Goal: Task Accomplishment & Management: Manage account settings

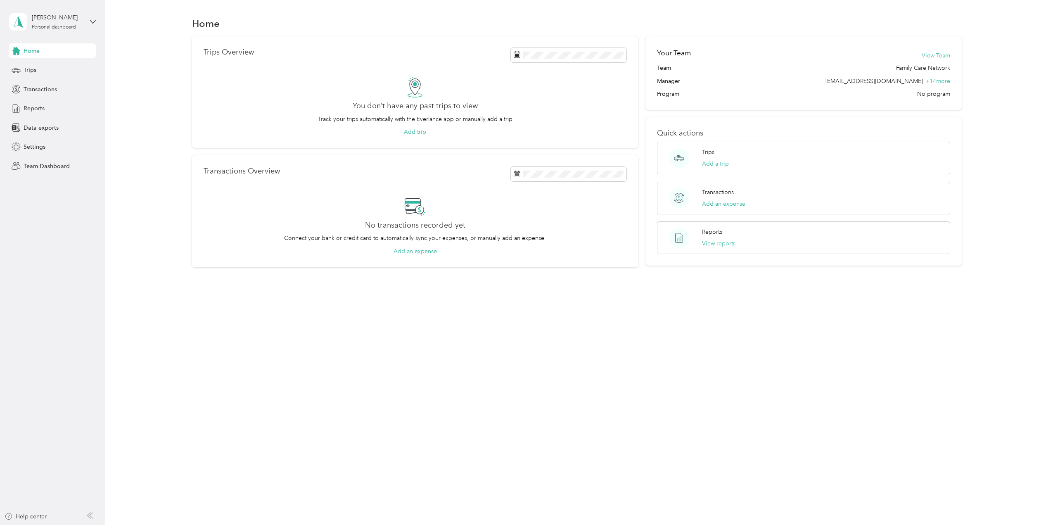
click at [39, 166] on span "Team Dashboard" at bounding box center [47, 166] width 46 height 9
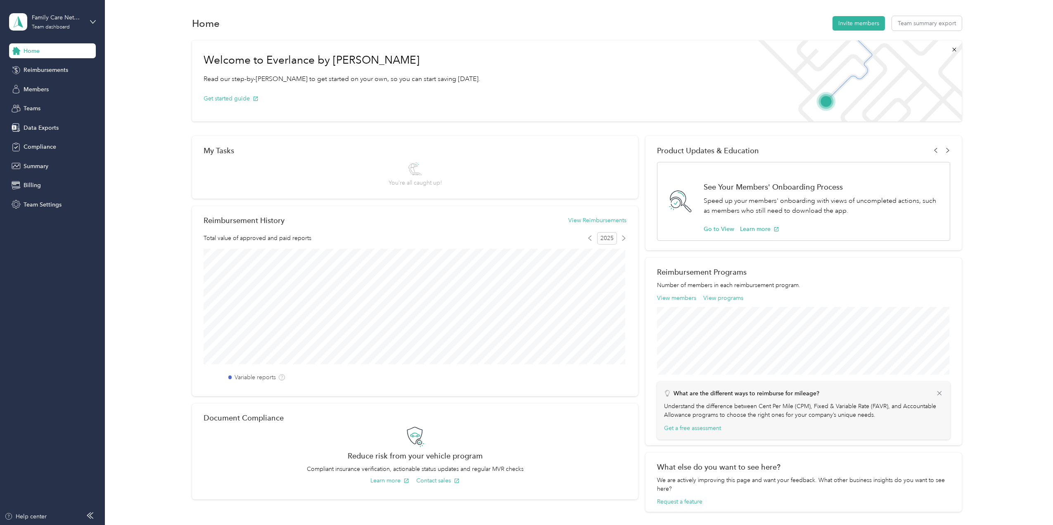
click at [38, 71] on span "Reimbursements" at bounding box center [46, 70] width 45 height 9
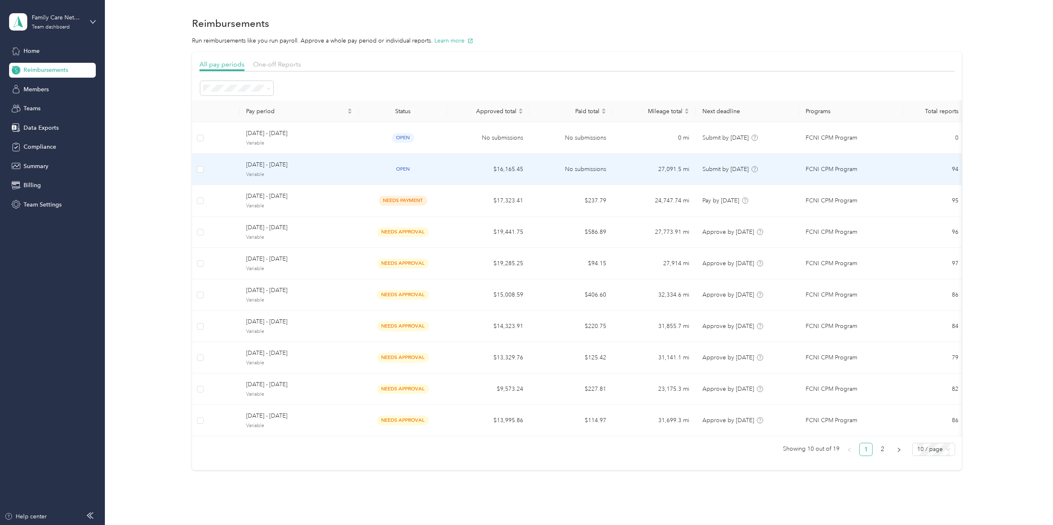
click at [264, 165] on span "[DATE] - [DATE]" at bounding box center [299, 164] width 106 height 9
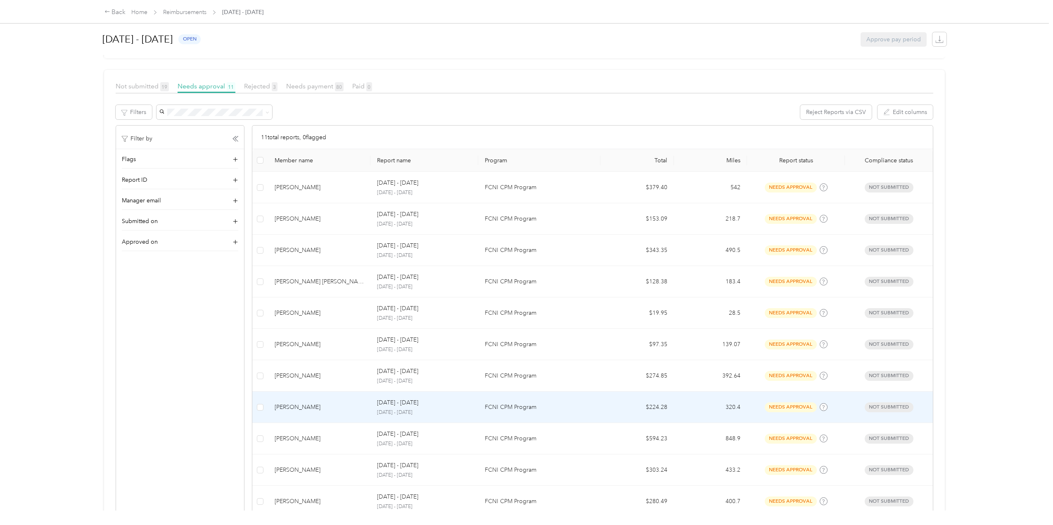
scroll to position [175, 0]
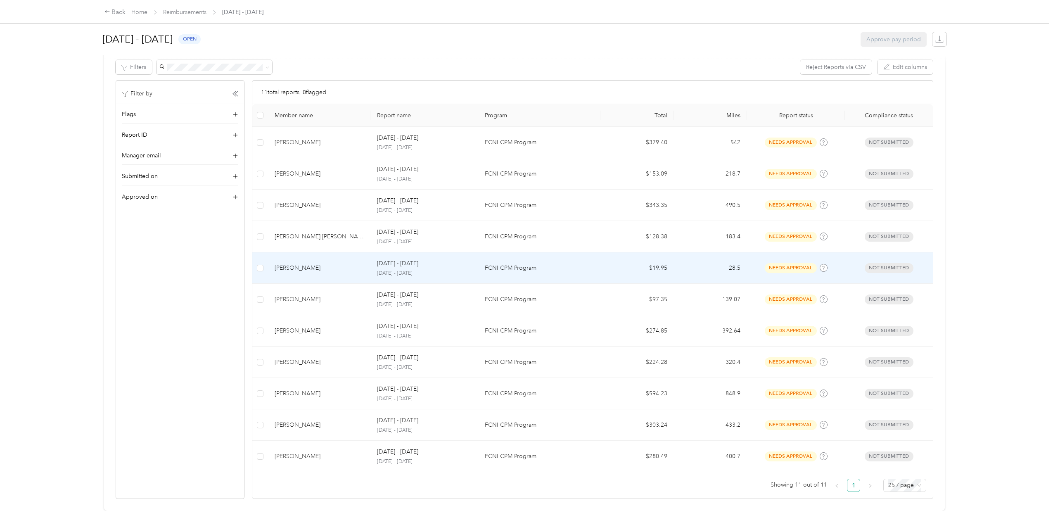
click at [298, 263] on div "[PERSON_NAME]" at bounding box center [319, 267] width 90 height 9
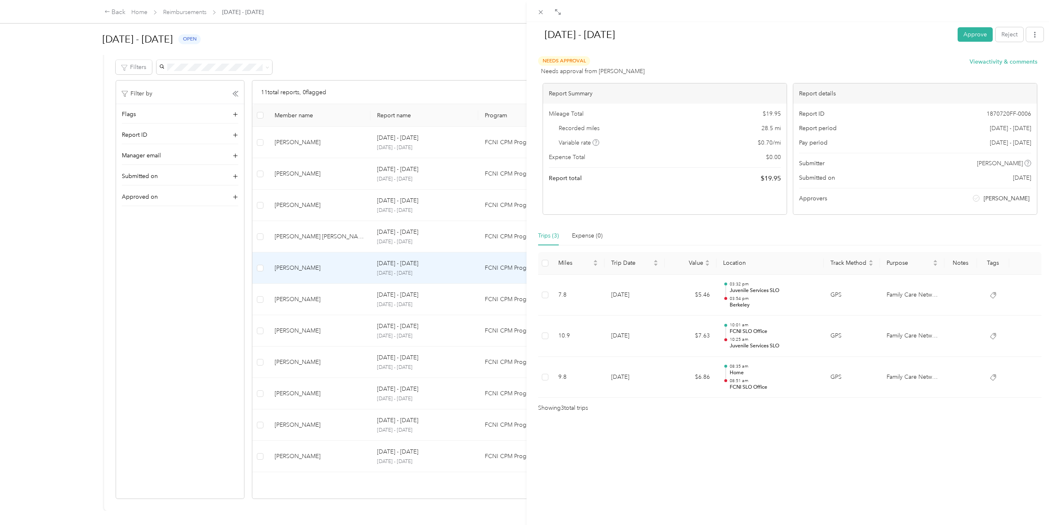
click at [963, 34] on button "Approve" at bounding box center [974, 34] width 35 height 14
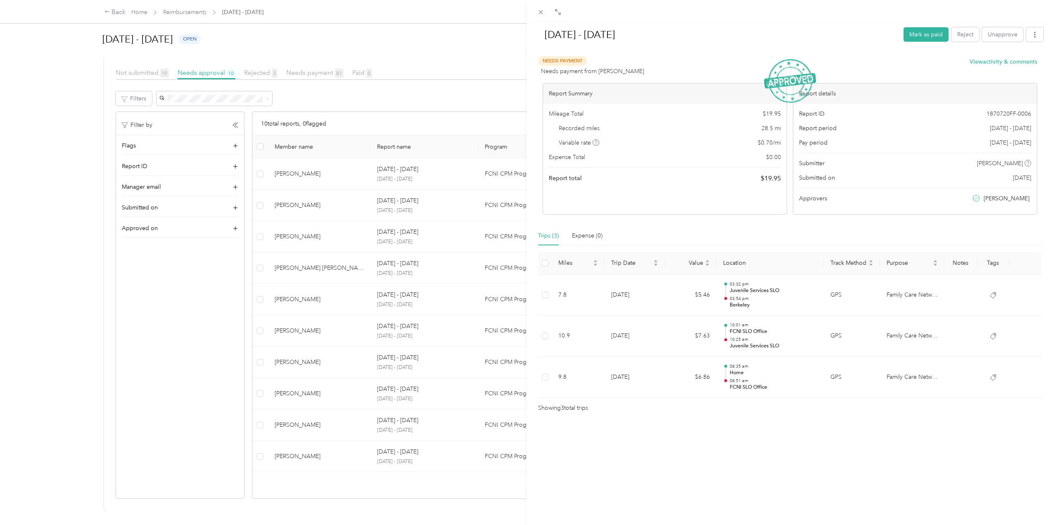
click at [289, 326] on div "[DATE] - [DATE] [PERSON_NAME] as paid Reject Unapprove Needs Payment Needs paym…" at bounding box center [526, 262] width 1053 height 525
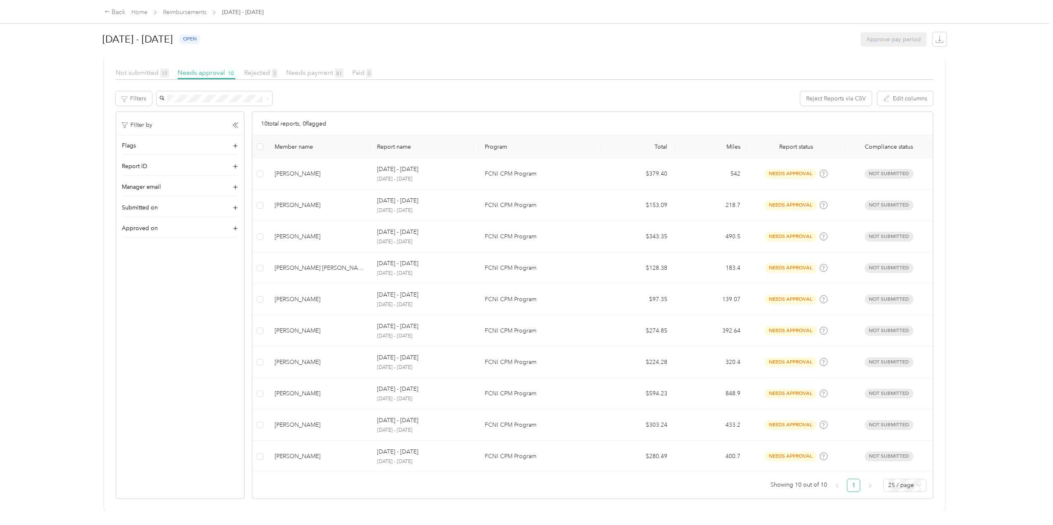
click at [294, 326] on div "[PERSON_NAME]" at bounding box center [319, 330] width 90 height 9
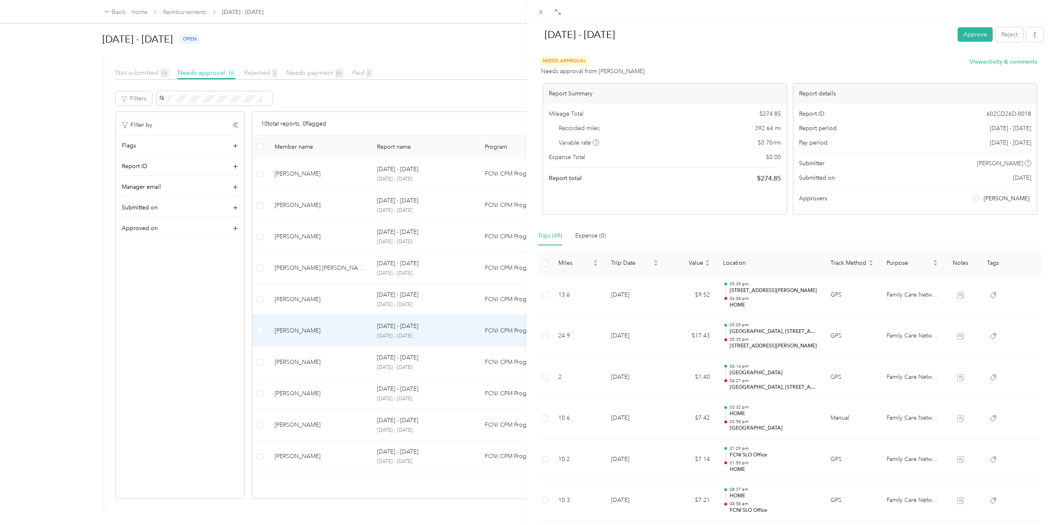
click at [967, 30] on button "Approve" at bounding box center [974, 34] width 35 height 14
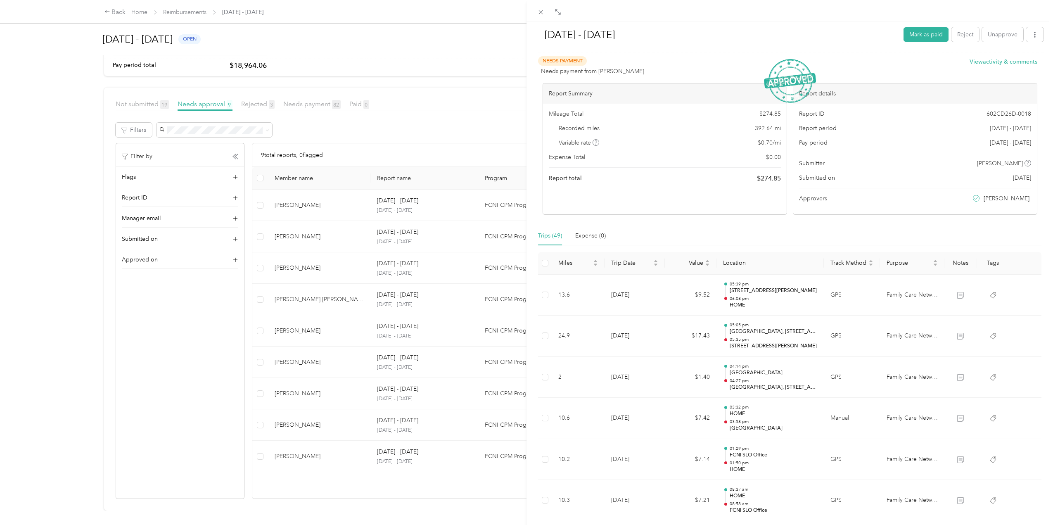
click at [293, 449] on div "[DATE] - [DATE] Mark as paid Reject Unapprove Needs Payment Needs payment from …" at bounding box center [526, 262] width 1053 height 525
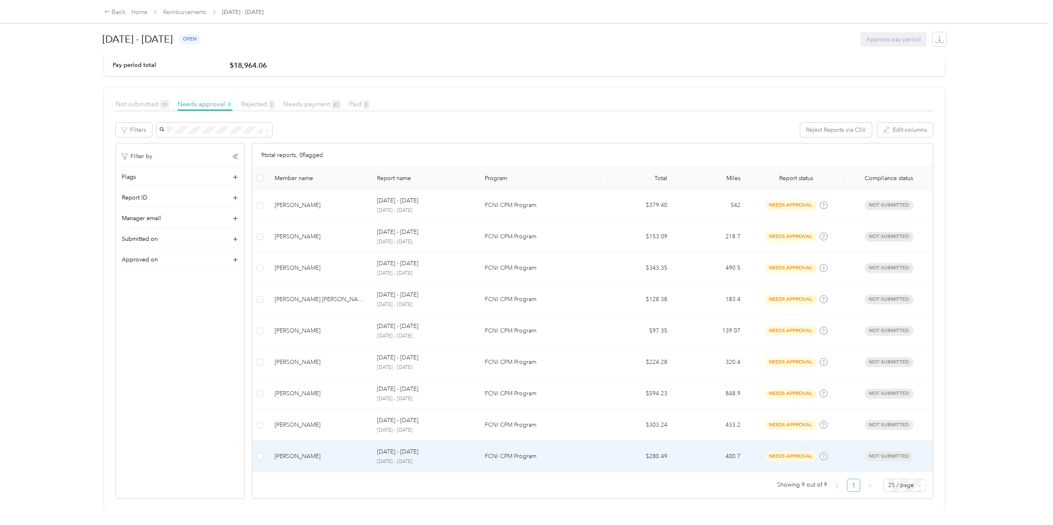
click at [297, 452] on div "[PERSON_NAME]" at bounding box center [319, 456] width 90 height 9
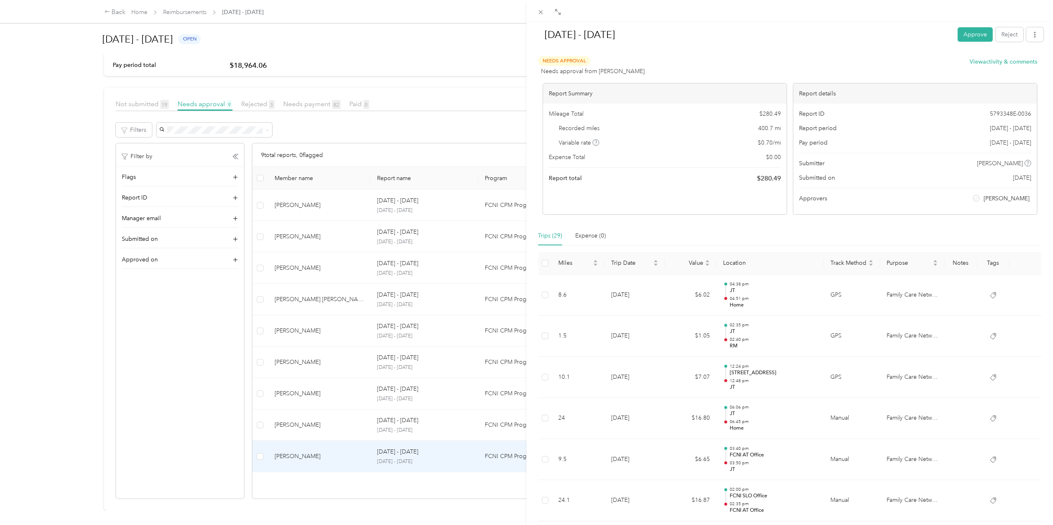
click at [966, 34] on button "Approve" at bounding box center [974, 34] width 35 height 14
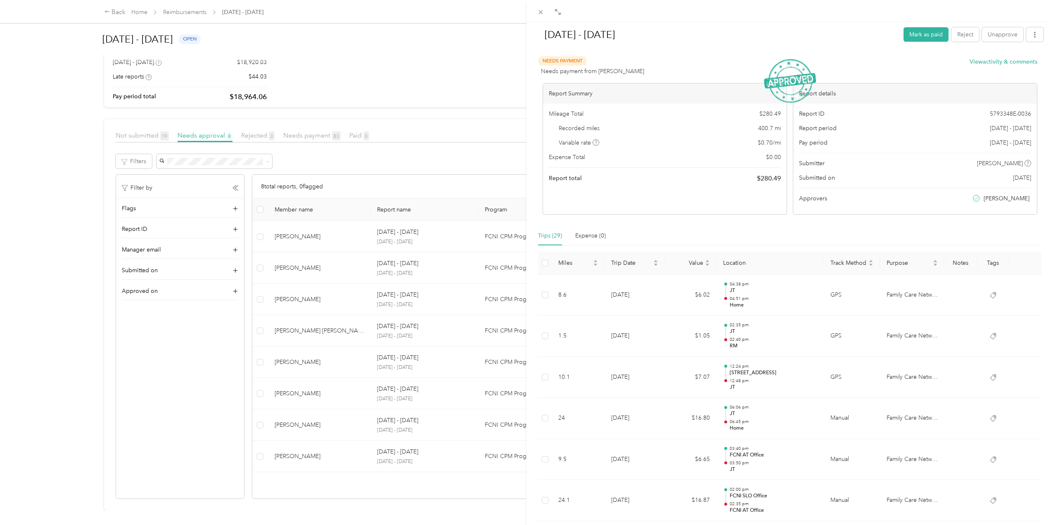
click at [294, 420] on div "[DATE] - [DATE] Mark as paid Reject Unapprove Needs Payment Needs payment from …" at bounding box center [526, 262] width 1053 height 525
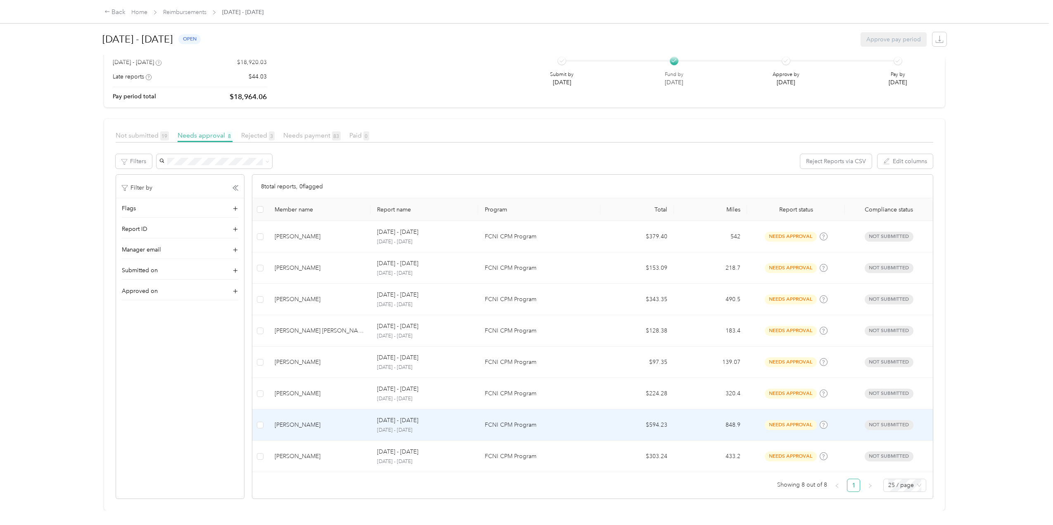
click at [296, 420] on div "[PERSON_NAME]" at bounding box center [319, 424] width 90 height 9
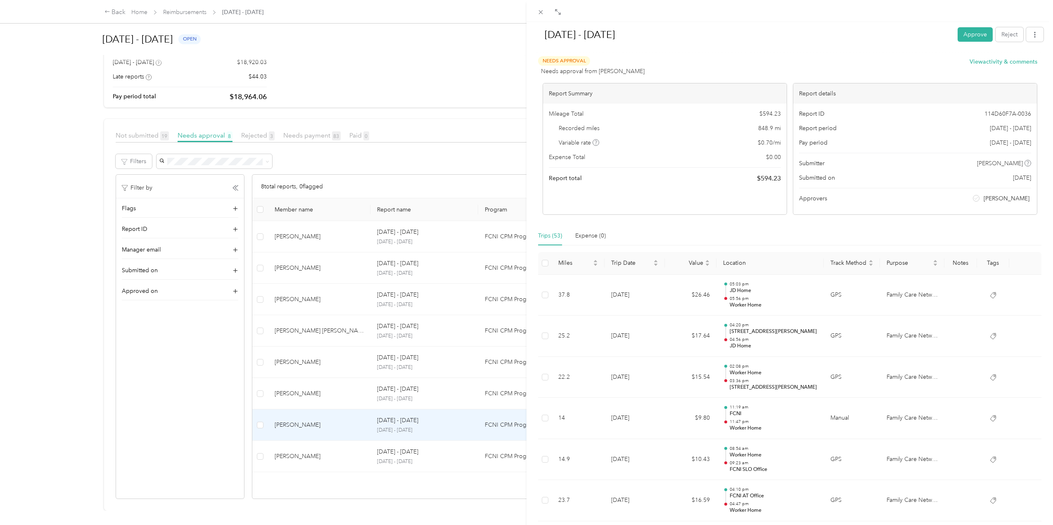
click at [973, 33] on button "Approve" at bounding box center [974, 34] width 35 height 14
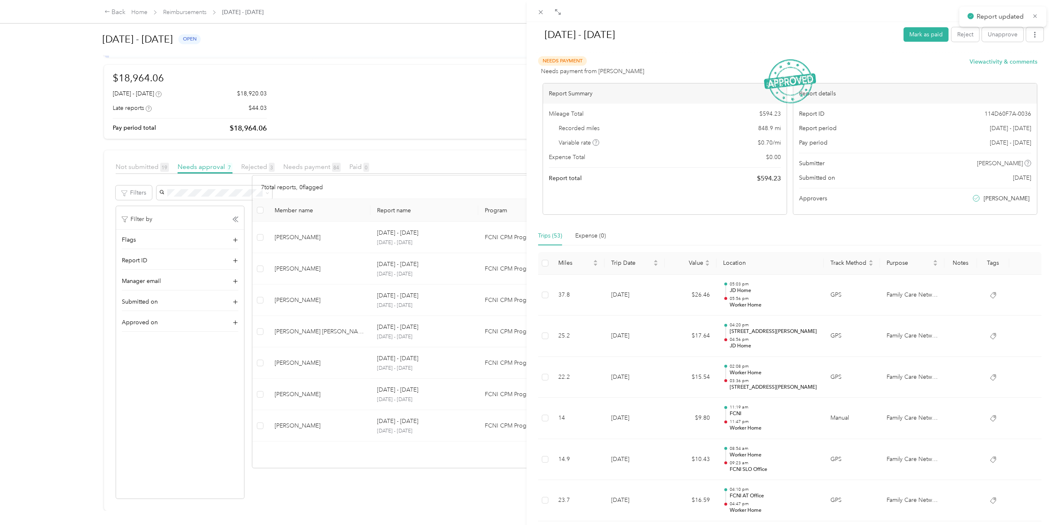
scroll to position [50, 0]
click at [286, 293] on div "[DATE] - [DATE] Mark as paid Reject Unapprove Needs Payment Needs payment from …" at bounding box center [526, 262] width 1053 height 525
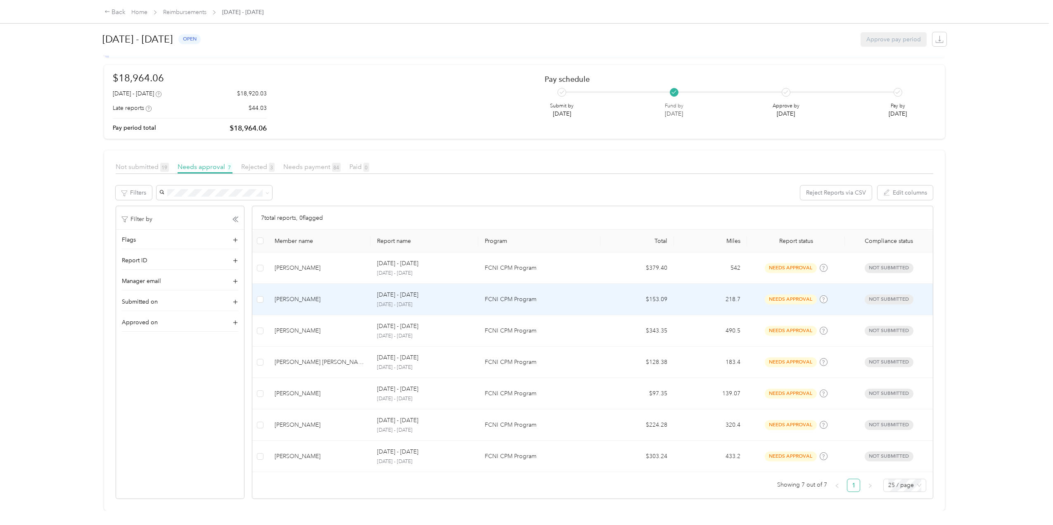
click at [293, 295] on div "[PERSON_NAME]" at bounding box center [319, 299] width 90 height 9
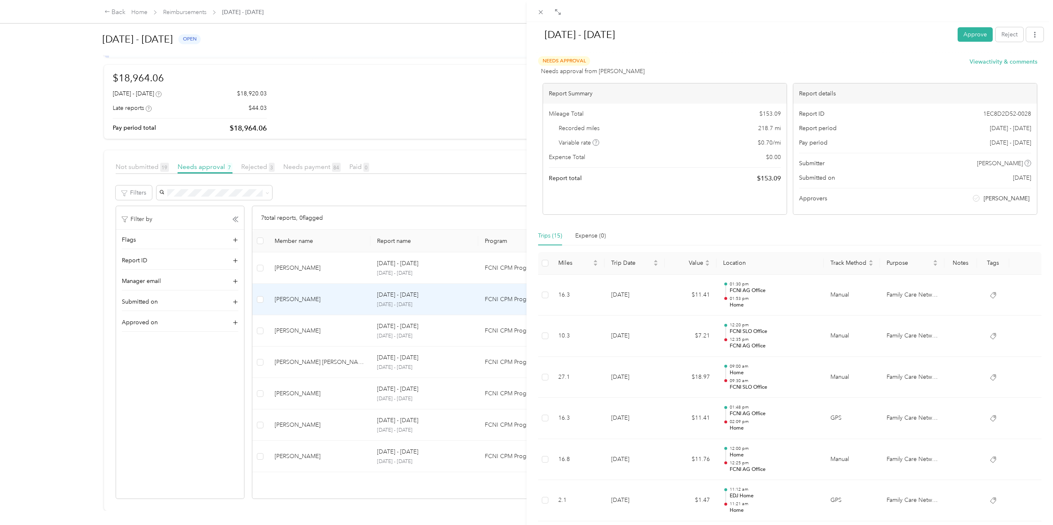
click at [970, 36] on button "Approve" at bounding box center [974, 34] width 35 height 14
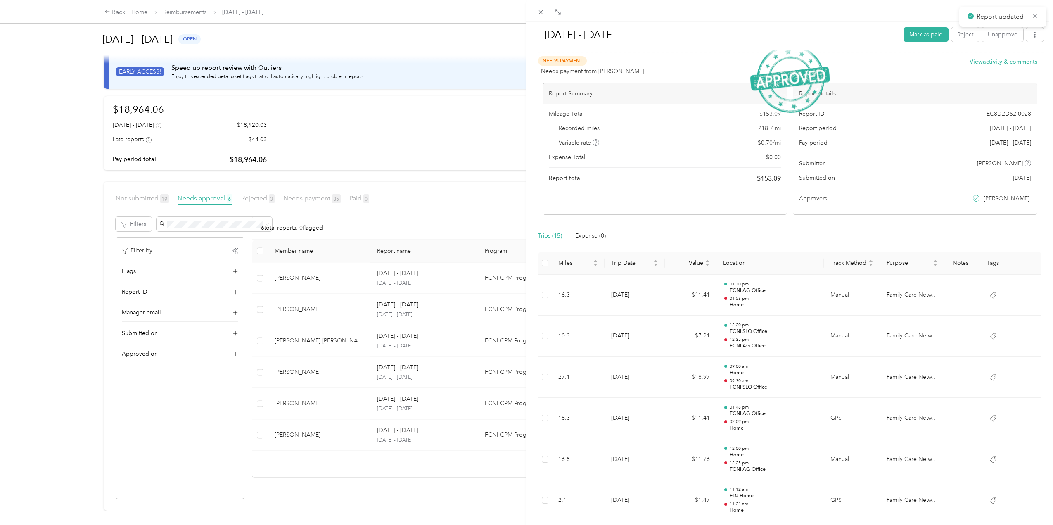
scroll to position [18, 0]
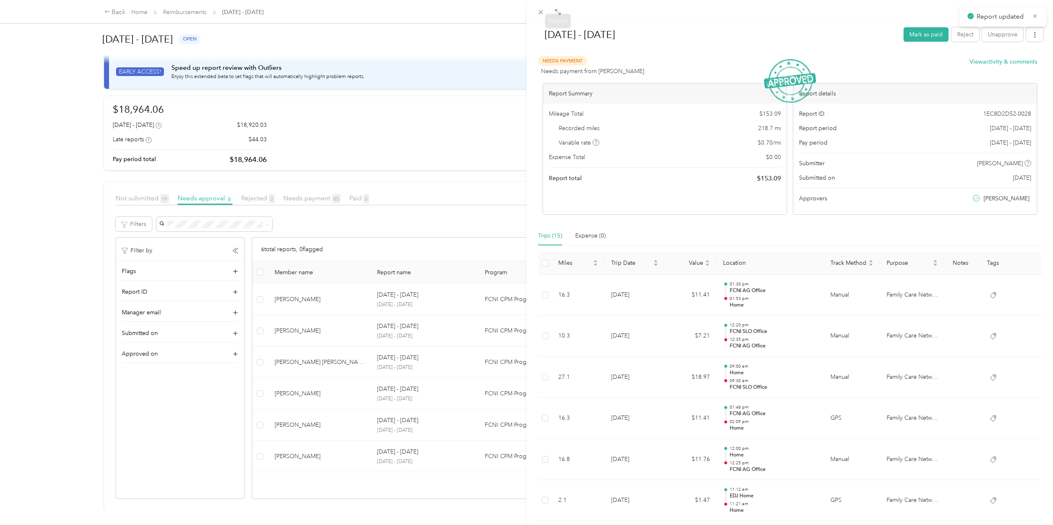
click at [537, 15] on span at bounding box center [541, 12] width 12 height 12
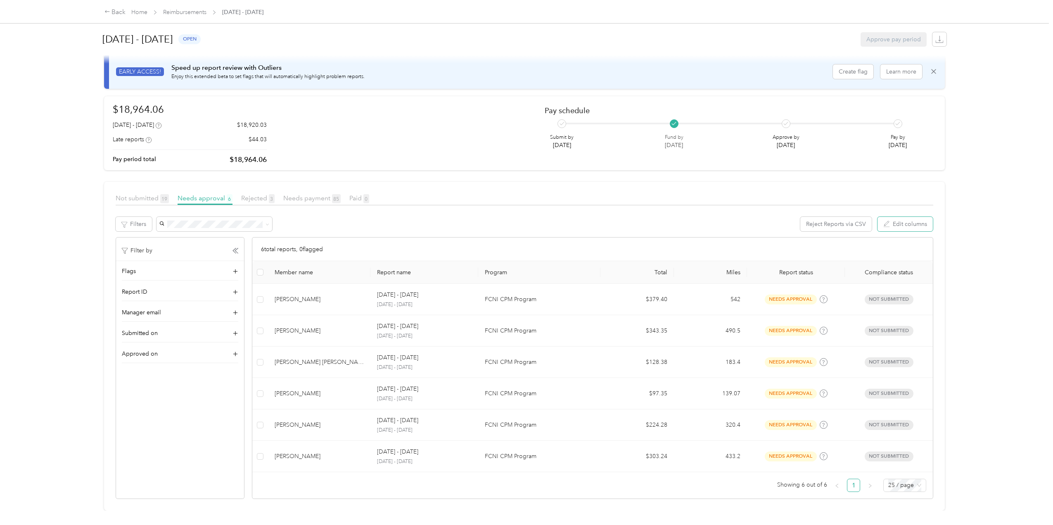
click at [908, 218] on button "Edit columns" at bounding box center [904, 224] width 55 height 14
click at [995, 208] on div "Back Home Reimbursements [DATE] - [DATE] [DATE] - [DATE] open Approve pay perio…" at bounding box center [524, 262] width 1048 height 525
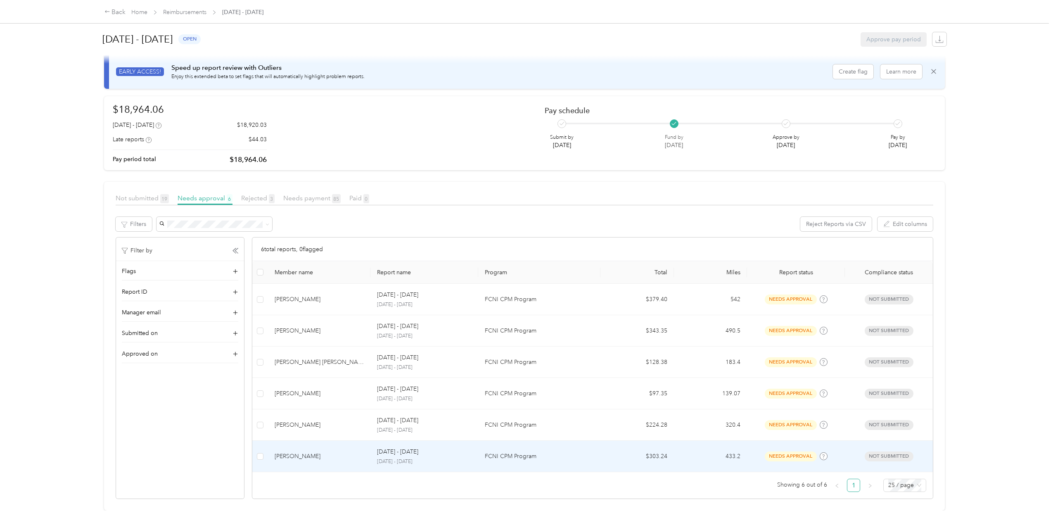
click at [291, 452] on div "[PERSON_NAME]" at bounding box center [319, 456] width 90 height 9
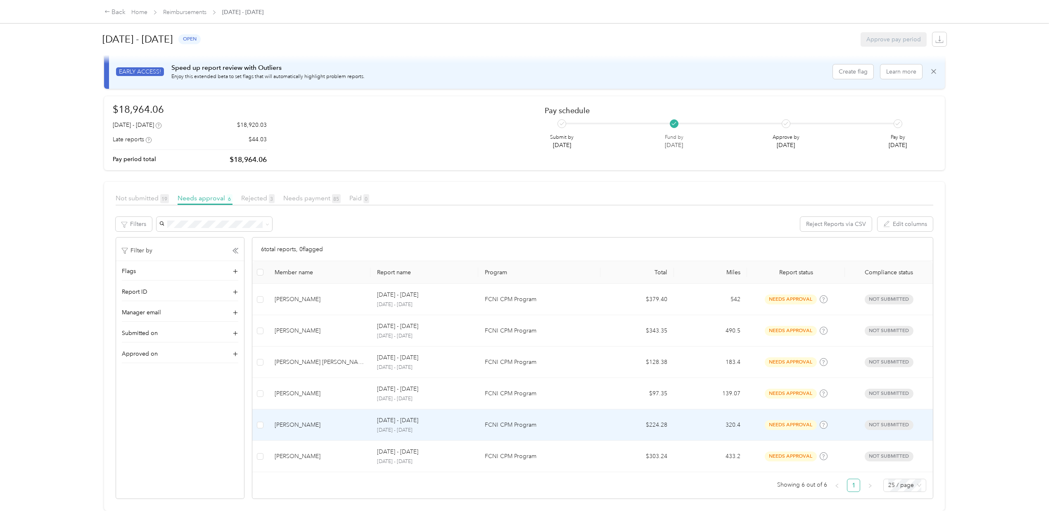
click at [288, 420] on div "[PERSON_NAME]" at bounding box center [319, 424] width 90 height 9
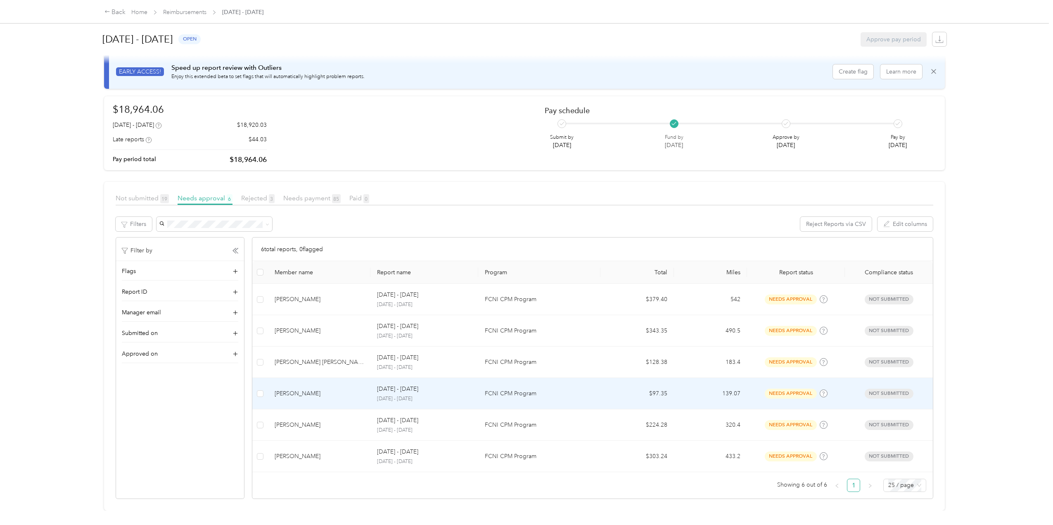
click at [289, 389] on div "[PERSON_NAME]" at bounding box center [319, 393] width 90 height 9
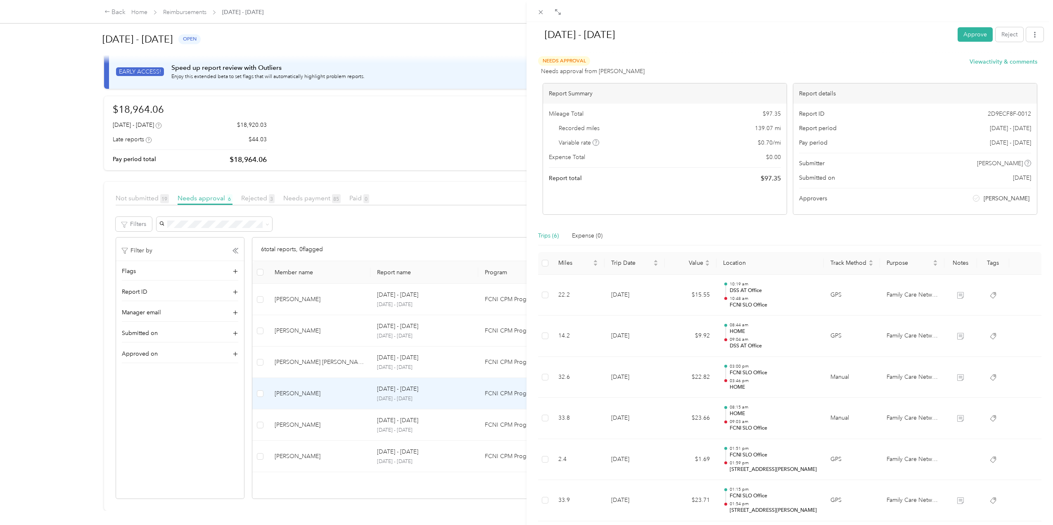
click at [291, 384] on div "[DATE] - [DATE] Approve Reject Needs Approval Needs approval from [PERSON_NAME]…" at bounding box center [526, 262] width 1053 height 525
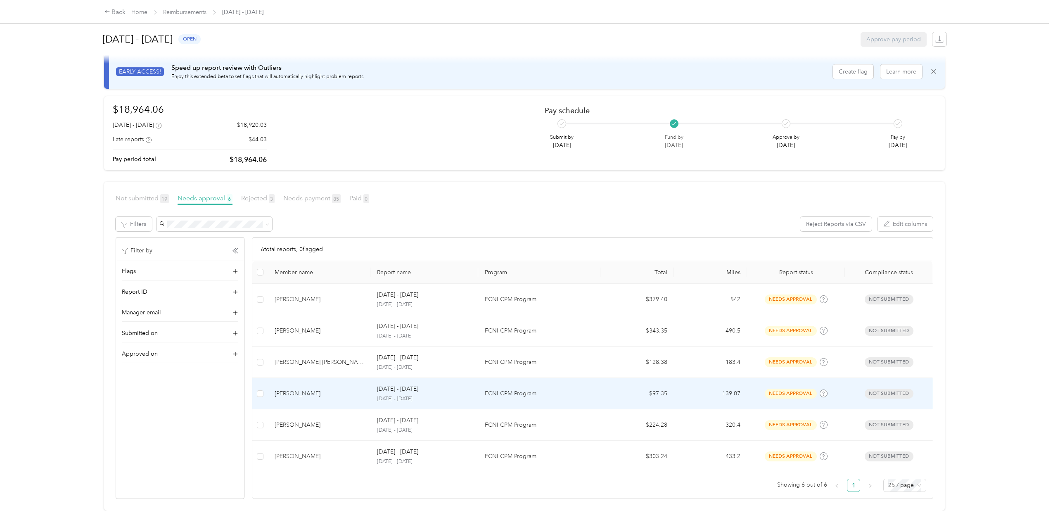
click at [291, 389] on div "[PERSON_NAME]" at bounding box center [319, 393] width 90 height 9
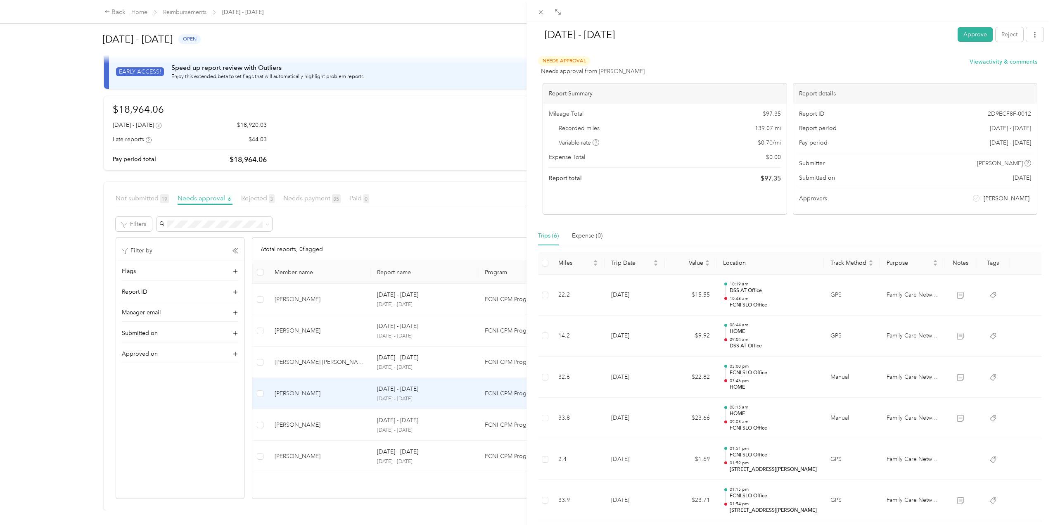
click at [290, 357] on div "[DATE] - [DATE] Approve Reject Needs Approval Needs approval from [PERSON_NAME]…" at bounding box center [526, 262] width 1053 height 525
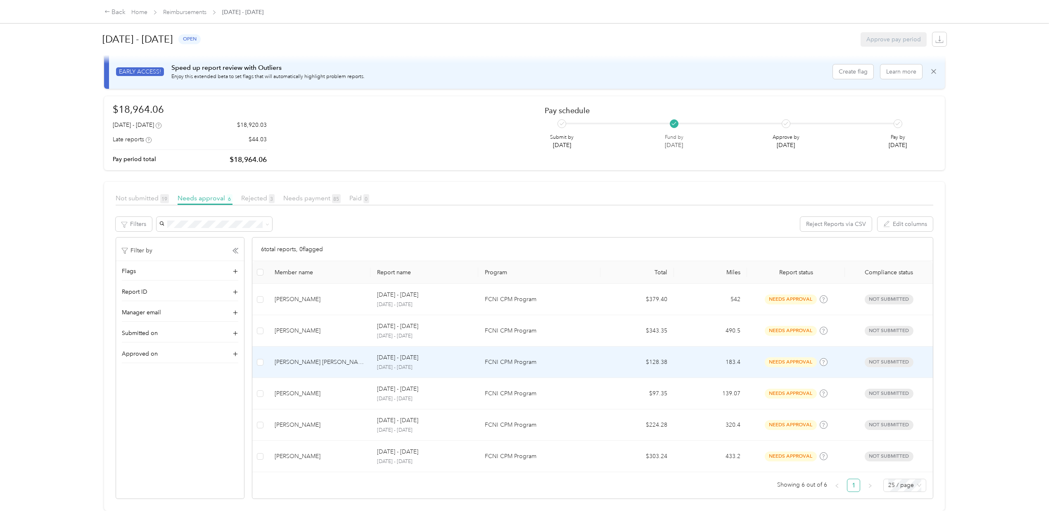
click at [290, 357] on div "[PERSON_NAME] [PERSON_NAME]" at bounding box center [319, 361] width 90 height 9
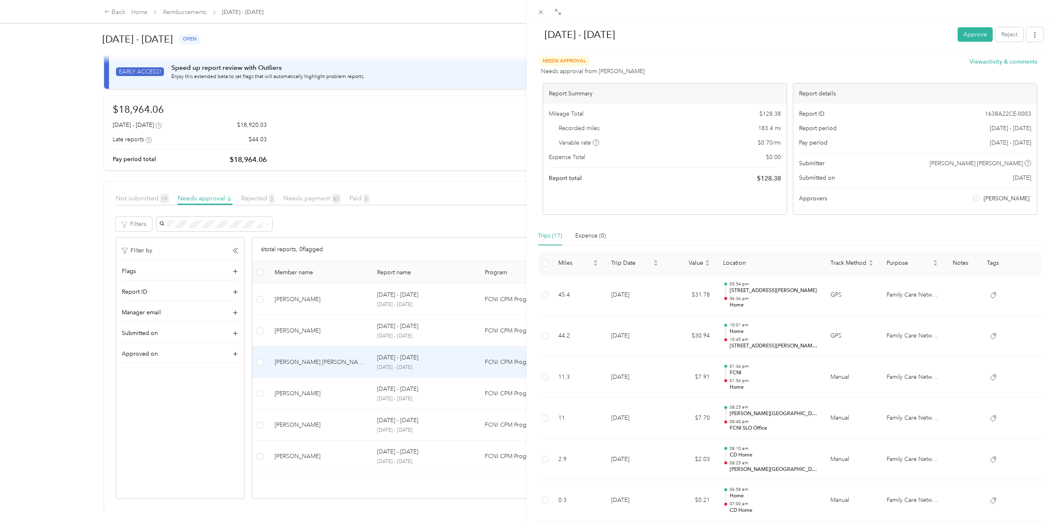
click at [289, 356] on div "[DATE] - [DATE] Approve Reject Needs Approval Needs approval from [PERSON_NAME]…" at bounding box center [526, 262] width 1053 height 525
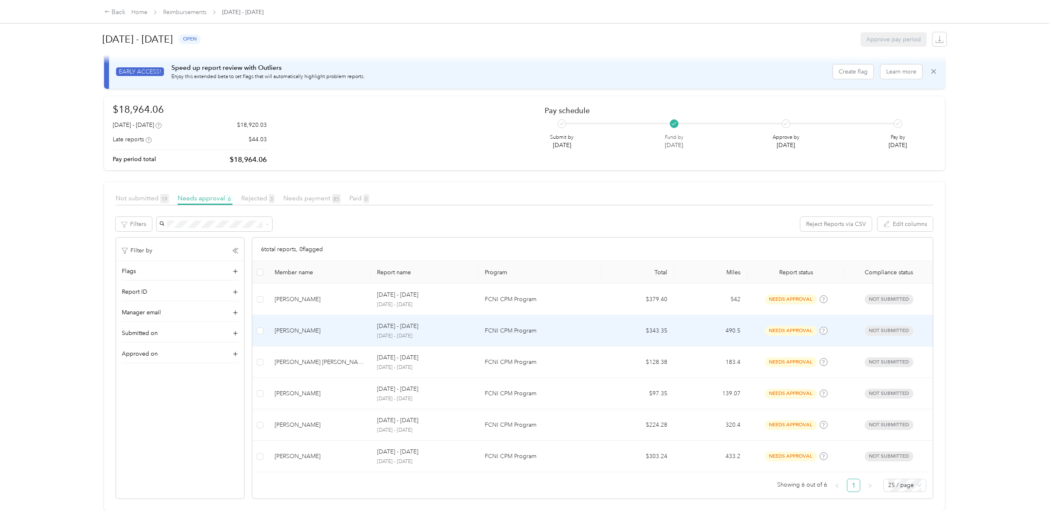
click at [291, 327] on div "[PERSON_NAME]" at bounding box center [319, 330] width 90 height 9
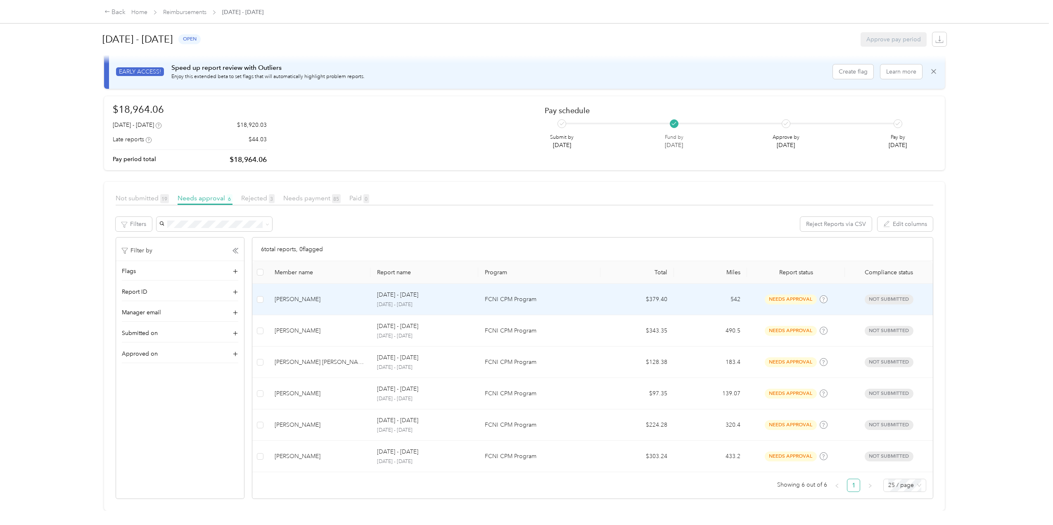
click at [289, 295] on div "[PERSON_NAME]" at bounding box center [319, 299] width 90 height 9
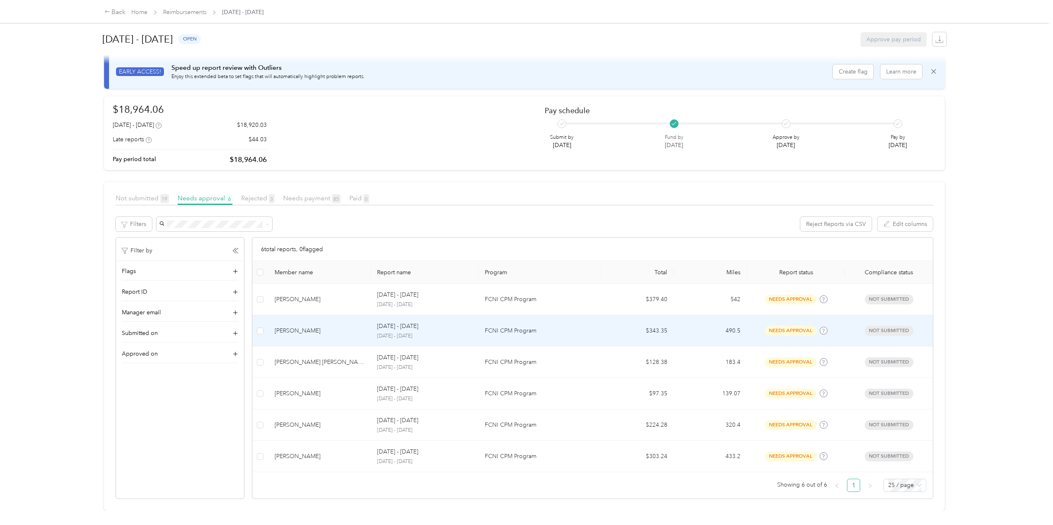
click at [305, 326] on div "[PERSON_NAME]" at bounding box center [319, 330] width 90 height 9
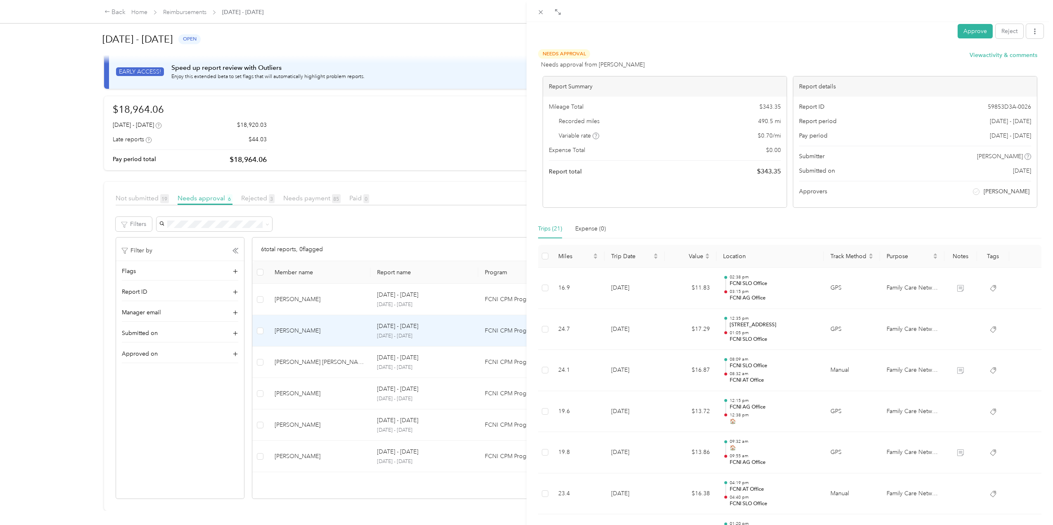
click at [305, 350] on div "Approve Reject Needs Approval Needs approval from [PERSON_NAME] View activity &…" at bounding box center [526, 262] width 1053 height 525
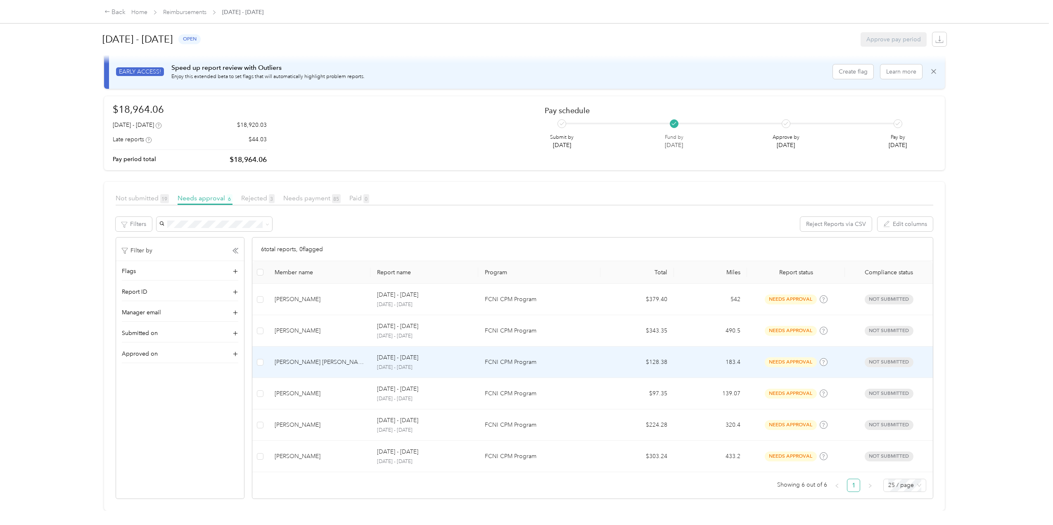
click at [312, 357] on div "[PERSON_NAME] [PERSON_NAME]" at bounding box center [319, 361] width 90 height 9
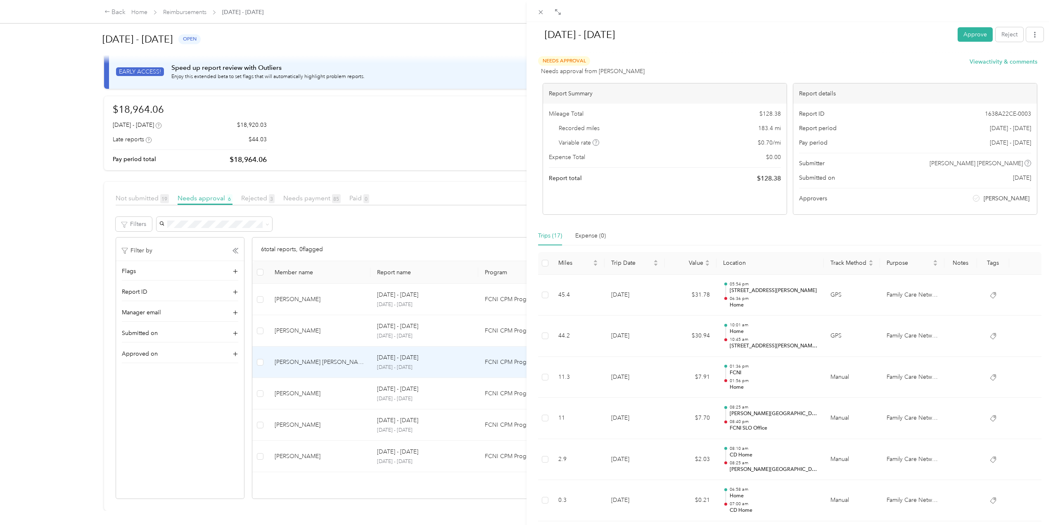
drag, startPoint x: 322, startPoint y: 357, endPoint x: 276, endPoint y: 358, distance: 45.8
click at [276, 358] on div "[DATE] - [DATE] Approve Reject Needs Approval Needs approval from [PERSON_NAME]…" at bounding box center [526, 262] width 1053 height 525
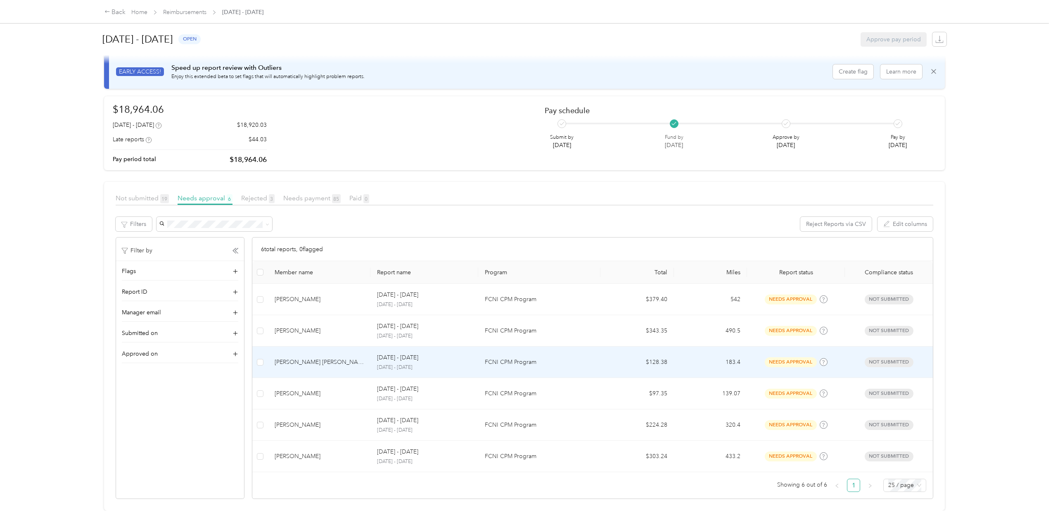
click at [284, 357] on div "[PERSON_NAME] [PERSON_NAME]" at bounding box center [319, 361] width 90 height 9
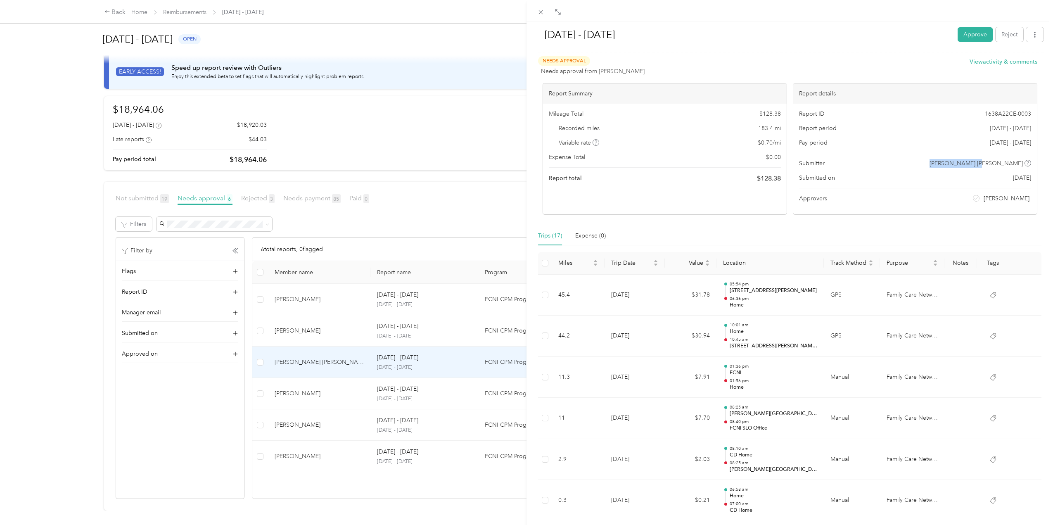
drag, startPoint x: 976, startPoint y: 163, endPoint x: 1016, endPoint y: 167, distance: 40.3
click at [1016, 167] on div "Submitter [PERSON_NAME] [PERSON_NAME]" at bounding box center [915, 163] width 232 height 9
copy span "[PERSON_NAME] [PERSON_NAME]"
click at [171, 473] on div "[DATE] - [DATE] Approve Reject Needs Approval Needs approval from [PERSON_NAME]…" at bounding box center [526, 262] width 1053 height 525
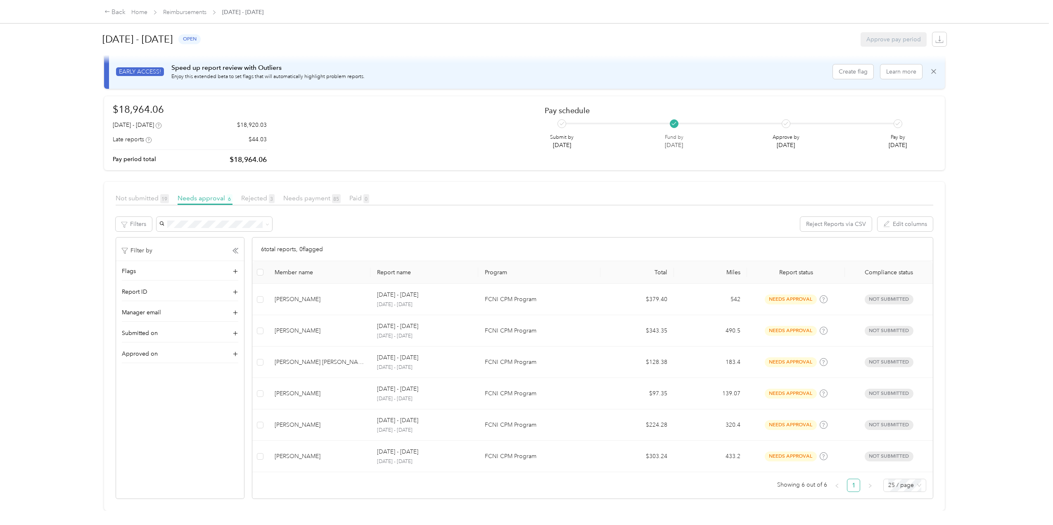
click at [146, 194] on span "Not submitted 19" at bounding box center [142, 198] width 53 height 8
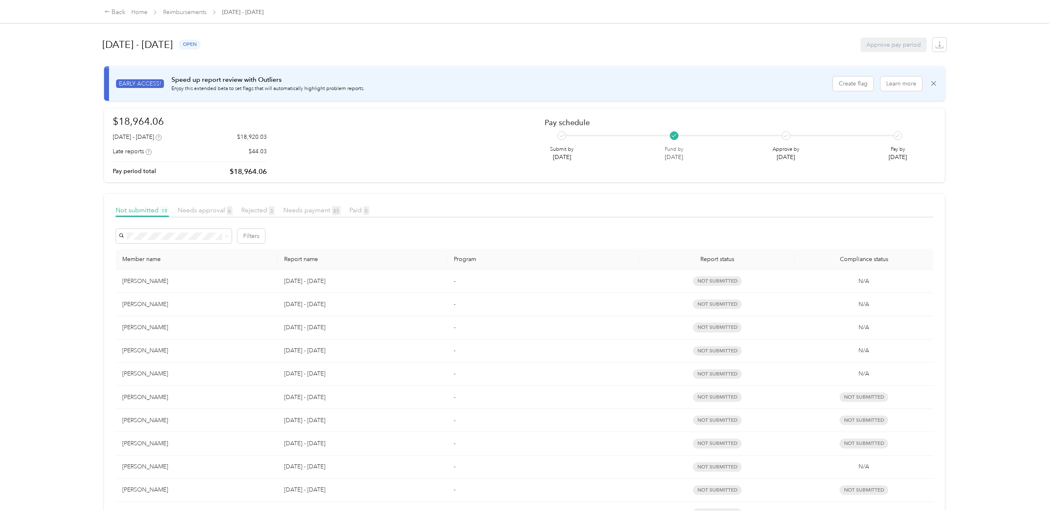
click at [255, 210] on span "Rejected 3" at bounding box center [257, 210] width 33 height 8
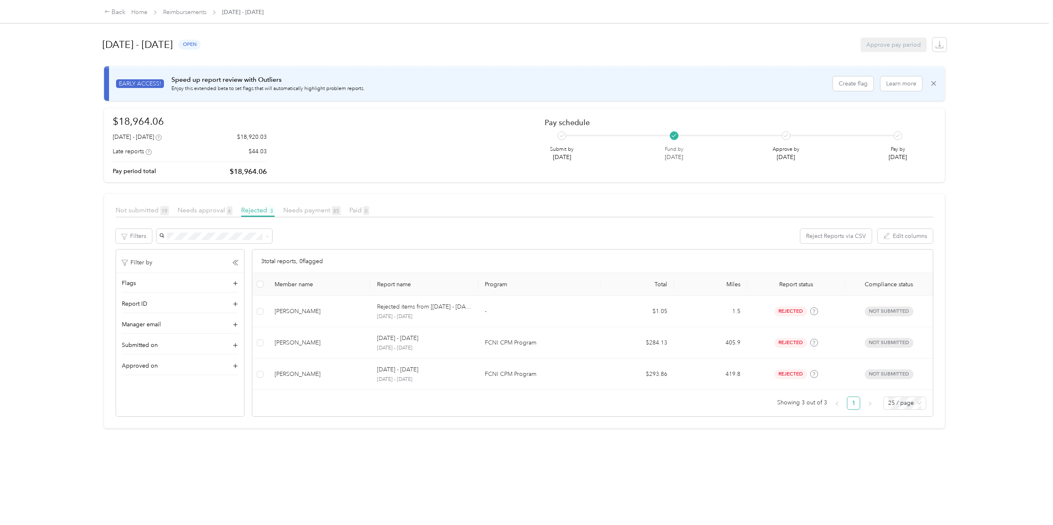
click at [138, 208] on span "Not submitted 19" at bounding box center [142, 210] width 53 height 8
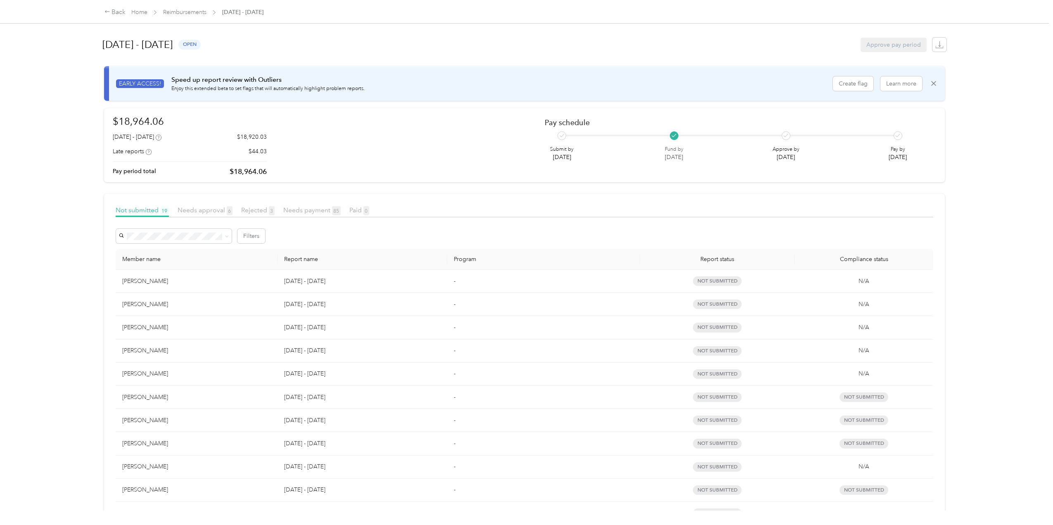
click at [194, 211] on span "Needs approval 6" at bounding box center [204, 210] width 55 height 8
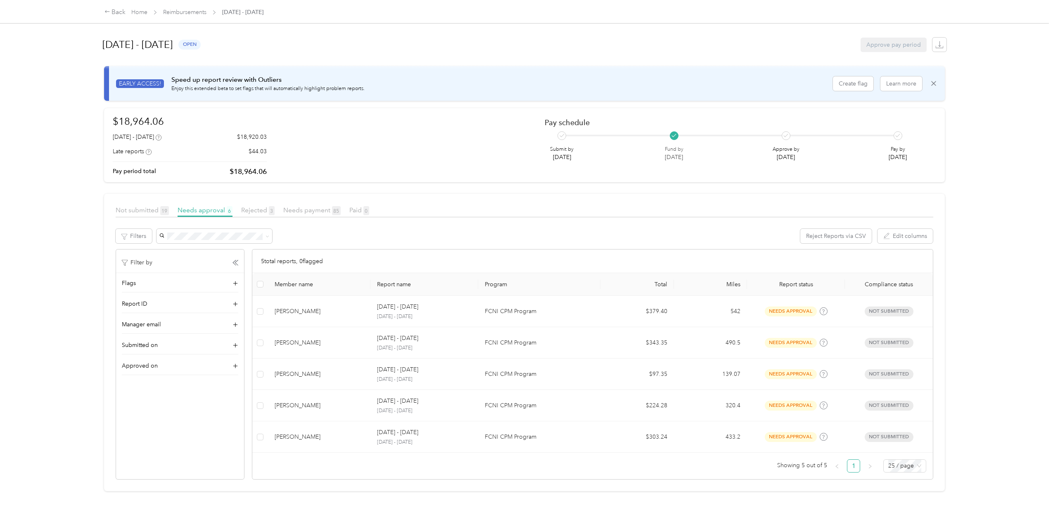
click at [258, 210] on span "Rejected 3" at bounding box center [257, 210] width 33 height 8
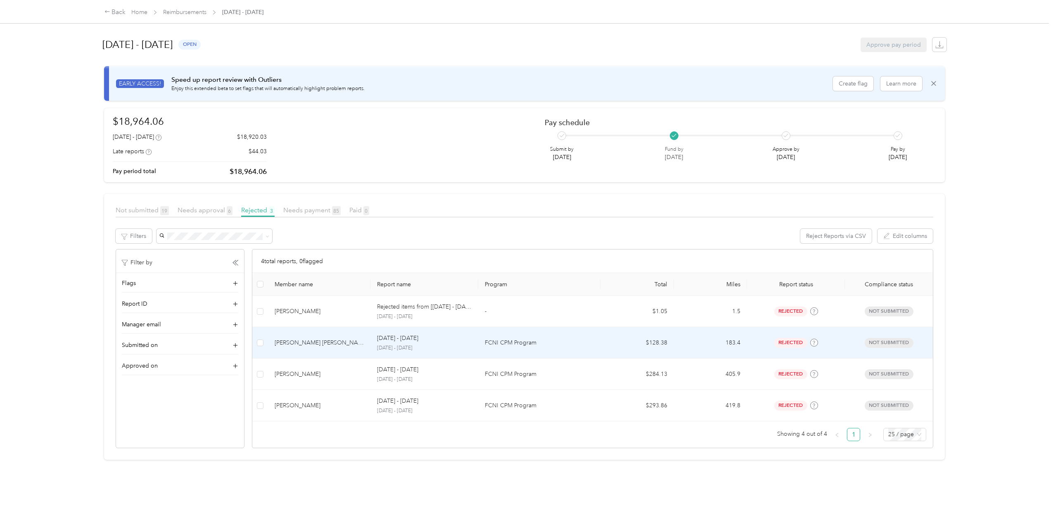
click at [301, 341] on div "[PERSON_NAME] [PERSON_NAME]" at bounding box center [319, 342] width 90 height 9
